Goal: Navigation & Orientation: Go to known website

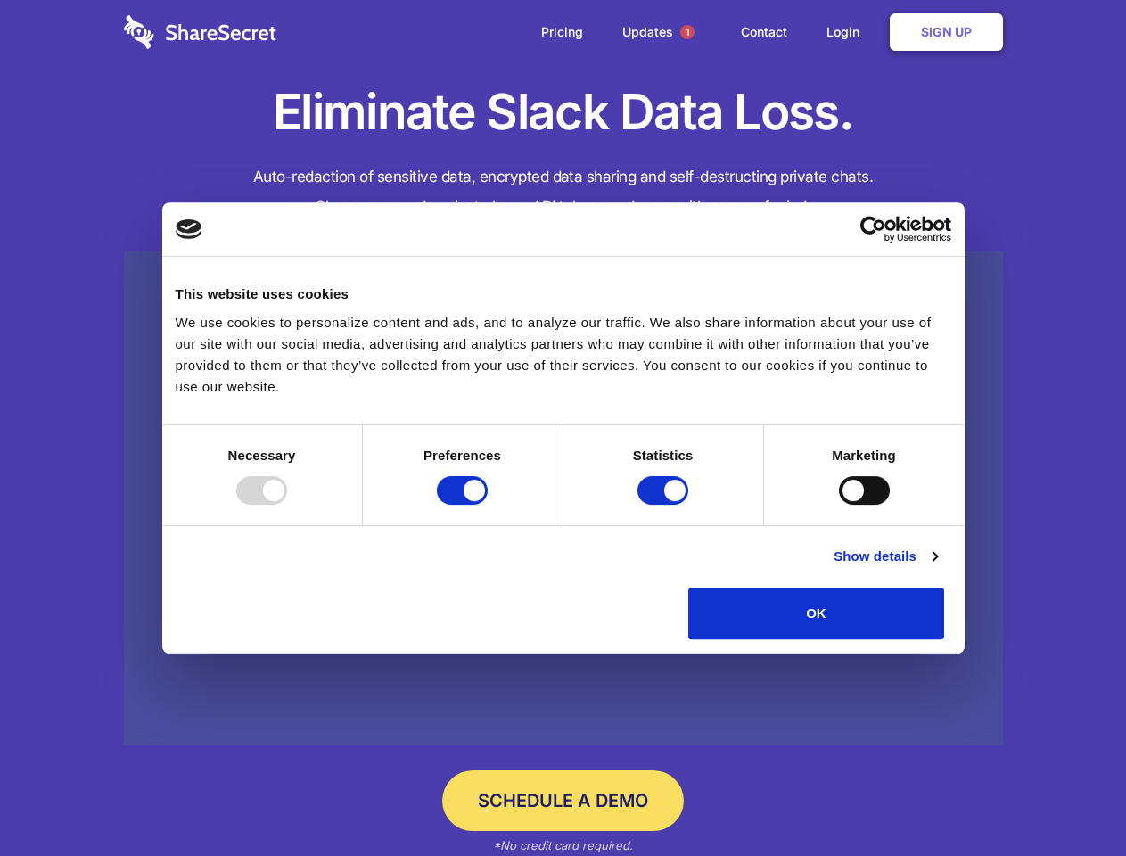
click at [287, 505] on div at bounding box center [261, 490] width 51 height 29
click at [488, 505] on input "Preferences" at bounding box center [462, 490] width 51 height 29
checkbox input "false"
click at [665, 505] on input "Statistics" at bounding box center [662, 490] width 51 height 29
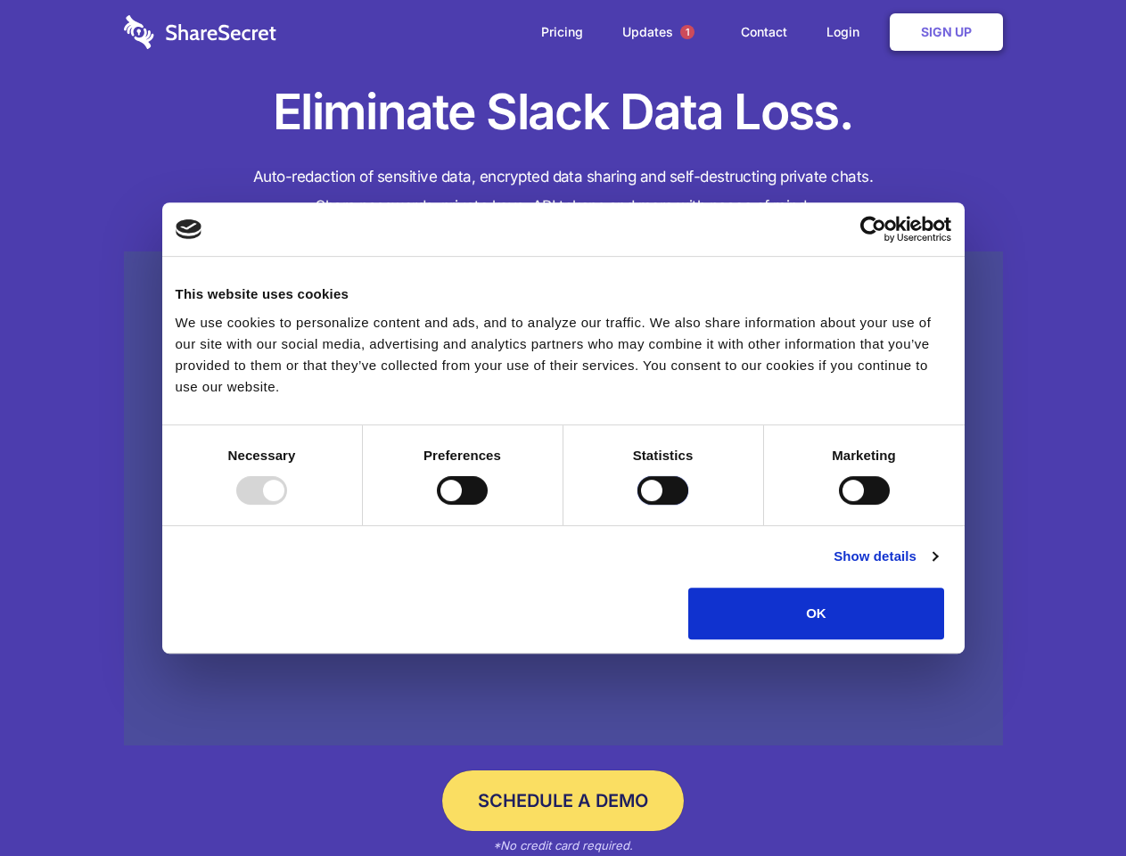
checkbox input "false"
click at [839, 505] on input "Marketing" at bounding box center [864, 490] width 51 height 29
checkbox input "true"
click at [937, 567] on link "Show details" at bounding box center [885, 556] width 103 height 21
